Goal: Information Seeking & Learning: Learn about a topic

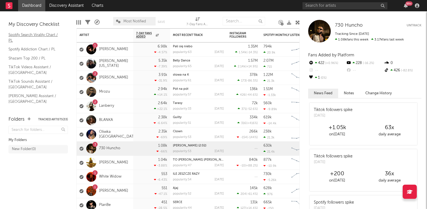
scroll to position [40, 0]
click at [105, 76] on link "[PERSON_NAME]" at bounding box center [113, 77] width 29 height 5
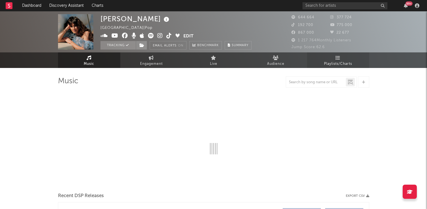
click at [336, 59] on icon at bounding box center [338, 58] width 5 height 5
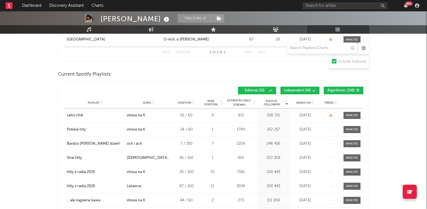
scroll to position [242, 0]
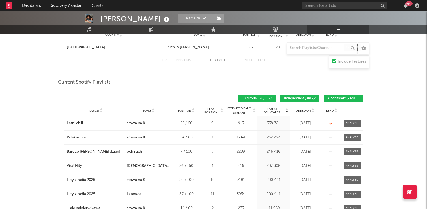
click at [263, 98] on span "Editorial ( 26 )" at bounding box center [255, 98] width 26 height 3
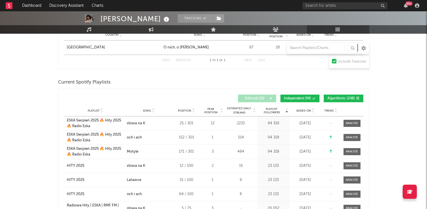
click at [298, 96] on button "Independent ( 94 )" at bounding box center [300, 99] width 39 height 8
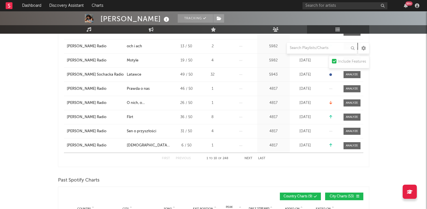
scroll to position [347, 0]
click at [250, 157] on button "Next" at bounding box center [249, 158] width 8 height 3
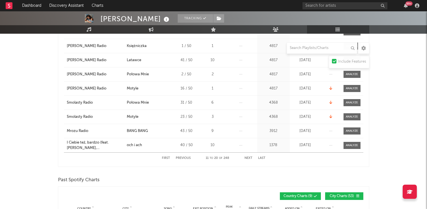
click at [250, 157] on button "Next" at bounding box center [249, 158] width 8 height 3
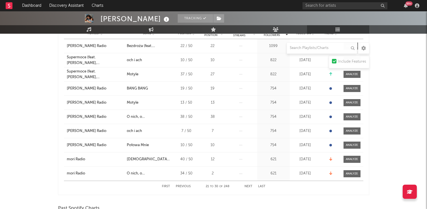
scroll to position [318, 0]
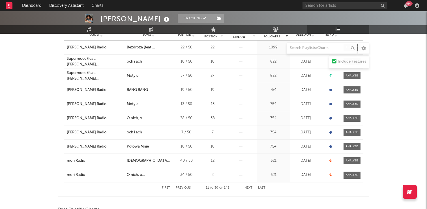
click at [247, 187] on button "Next" at bounding box center [249, 187] width 8 height 3
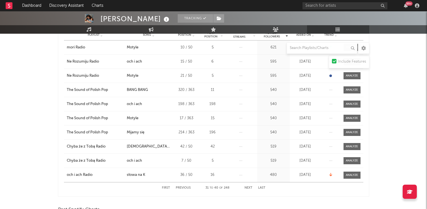
click at [247, 187] on button "Next" at bounding box center [249, 187] width 8 height 3
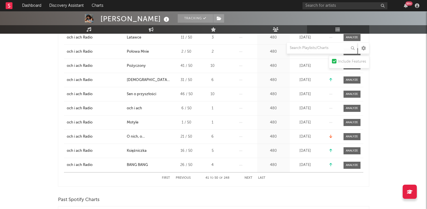
scroll to position [329, 0]
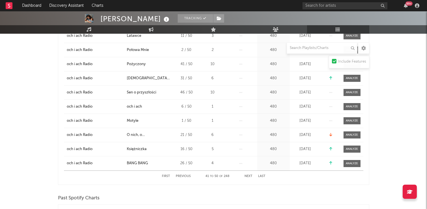
click at [251, 176] on button "Next" at bounding box center [249, 176] width 8 height 3
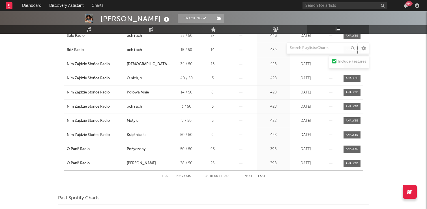
click at [251, 176] on button "Next" at bounding box center [249, 176] width 8 height 3
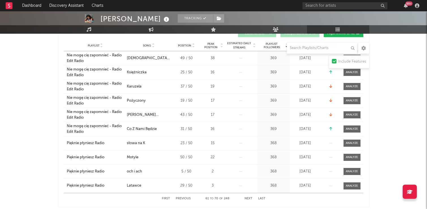
scroll to position [315, 0]
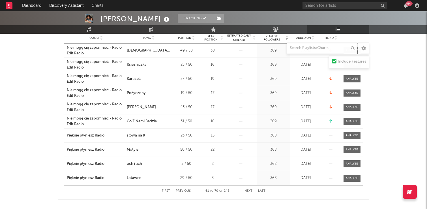
click at [247, 189] on div "First Previous 61 to 70 of 248 Next Last" at bounding box center [214, 190] width 104 height 11
click at [247, 189] on button "Next" at bounding box center [249, 190] width 8 height 3
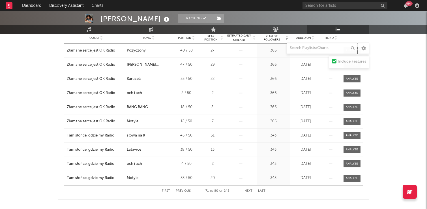
click at [247, 189] on button "Next" at bounding box center [249, 190] width 8 height 3
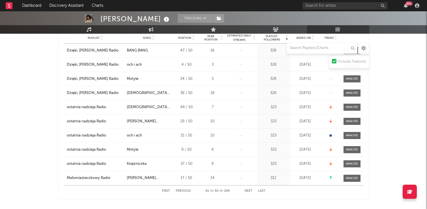
click at [247, 189] on button "Next" at bounding box center [249, 190] width 8 height 3
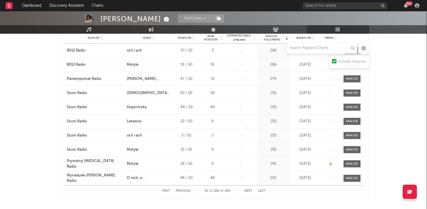
click at [247, 189] on button "Next" at bounding box center [249, 190] width 8 height 3
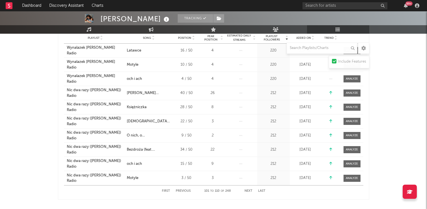
click at [247, 189] on button "Next" at bounding box center [249, 190] width 8 height 3
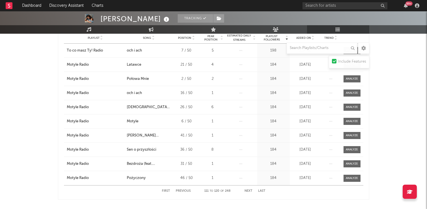
click at [247, 189] on button "Next" at bounding box center [249, 190] width 8 height 3
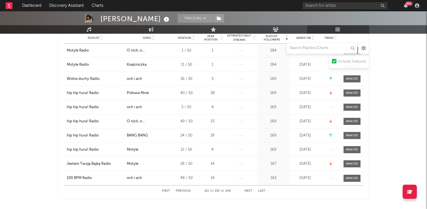
click at [247, 189] on button "Next" at bounding box center [249, 190] width 8 height 3
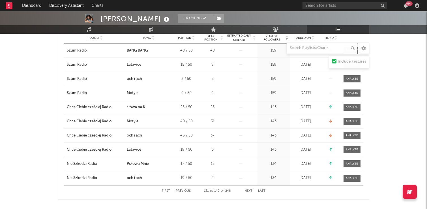
click at [247, 189] on button "Next" at bounding box center [249, 190] width 8 height 3
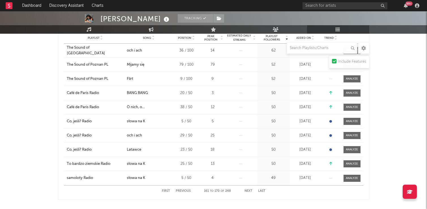
click at [247, 189] on button "Next" at bounding box center [249, 190] width 8 height 3
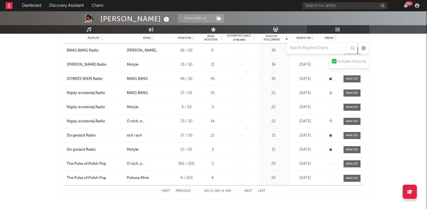
click at [247, 189] on button "Next" at bounding box center [249, 190] width 8 height 3
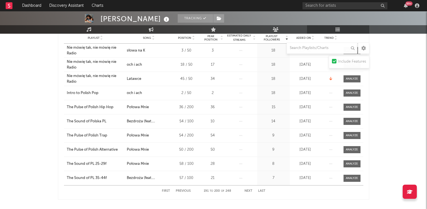
click at [247, 189] on button "Next" at bounding box center [249, 190] width 8 height 3
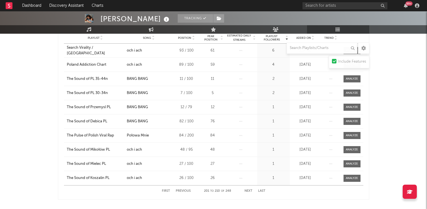
click at [182, 191] on button "Previous" at bounding box center [183, 190] width 15 height 3
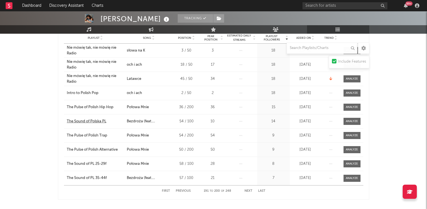
click at [75, 122] on div "The Sound of Polska PL" at bounding box center [87, 122] width 40 height 6
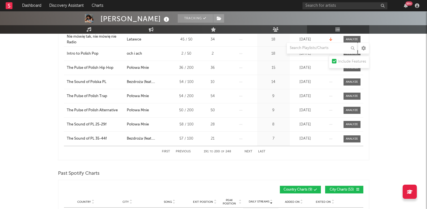
scroll to position [355, 0]
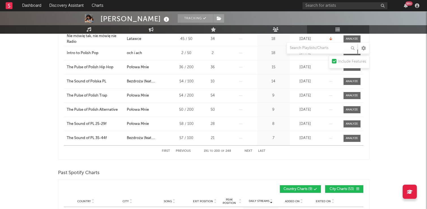
click at [249, 150] on button "Next" at bounding box center [249, 151] width 8 height 3
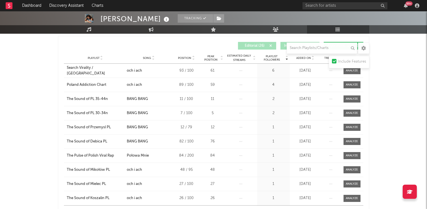
scroll to position [290, 0]
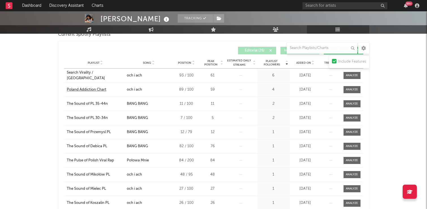
click at [102, 90] on div "Poland Addiction Chart" at bounding box center [87, 90] width 40 height 6
